Goal: Task Accomplishment & Management: Manage account settings

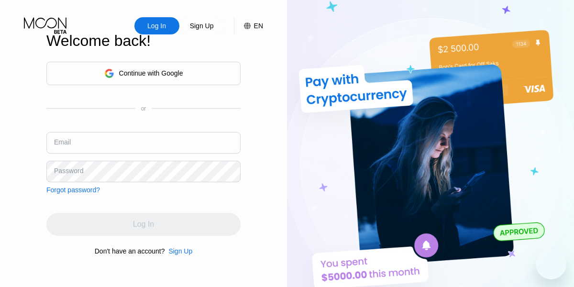
click at [562, 202] on img at bounding box center [430, 158] width 287 height 316
click at [66, 142] on div "Email" at bounding box center [62, 142] width 17 height 8
click at [60, 140] on div "Email" at bounding box center [62, 142] width 17 height 8
click at [50, 144] on input "text" at bounding box center [143, 143] width 194 height 22
paste input "[EMAIL_ADDRESS][DOMAIN_NAME]"
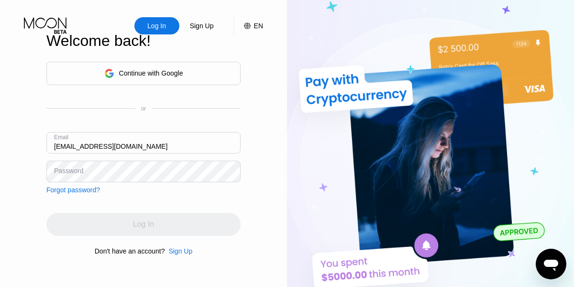
type input "[EMAIL_ADDRESS][DOMAIN_NAME]"
click at [564, 207] on img at bounding box center [430, 158] width 287 height 316
click at [68, 170] on div "Password" at bounding box center [68, 171] width 29 height 8
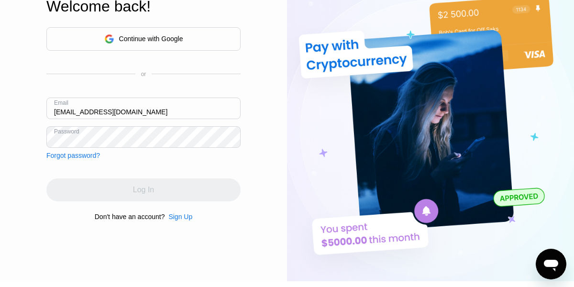
scroll to position [55, 0]
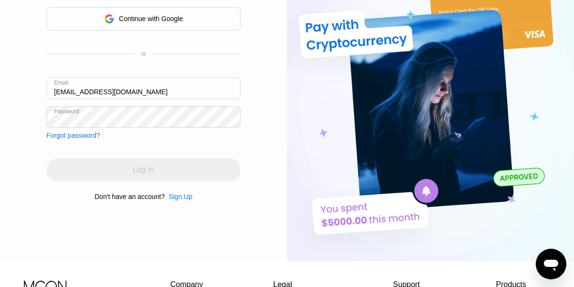
click at [166, 85] on input "[EMAIL_ADDRESS][DOMAIN_NAME]" at bounding box center [143, 89] width 194 height 22
click at [128, 175] on div "Log In" at bounding box center [143, 169] width 194 height 23
click at [117, 93] on input "[EMAIL_ADDRESS][DOMAIN_NAME]" at bounding box center [143, 89] width 194 height 22
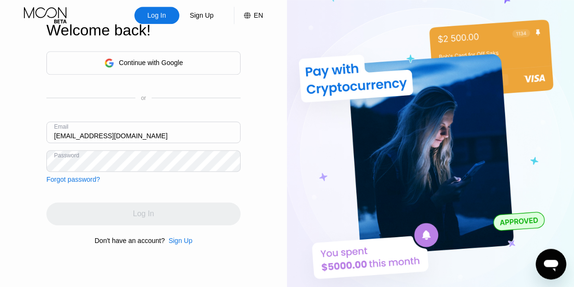
scroll to position [0, 0]
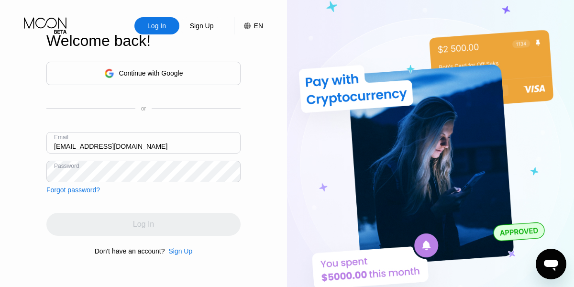
click at [164, 233] on div "Log In" at bounding box center [143, 224] width 194 height 23
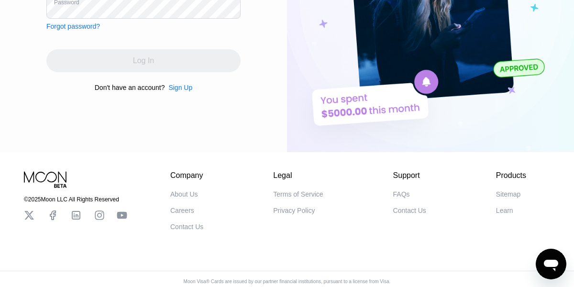
scroll to position [168, 0]
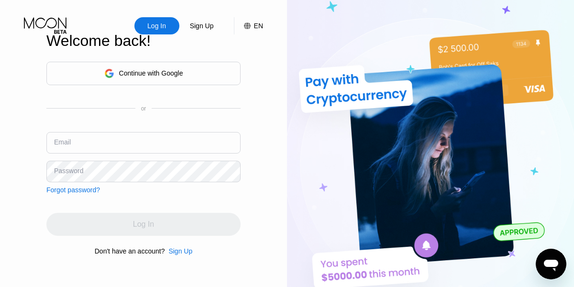
click at [565, 190] on img at bounding box center [430, 158] width 287 height 316
click at [96, 139] on input "text" at bounding box center [143, 143] width 194 height 22
paste input "[EMAIL_ADDRESS][DOMAIN_NAME]"
type input "[EMAIL_ADDRESS][DOMAIN_NAME]"
click at [546, 191] on img at bounding box center [430, 158] width 287 height 316
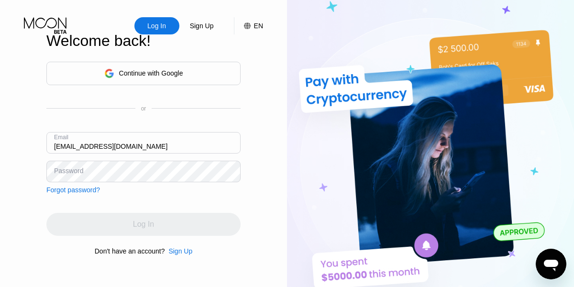
click at [79, 170] on div "Password" at bounding box center [68, 171] width 29 height 8
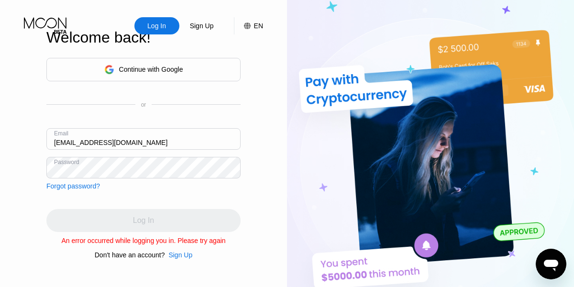
click at [118, 220] on div "Log In" at bounding box center [143, 220] width 194 height 23
